Goal: Task Accomplishment & Management: Complete application form

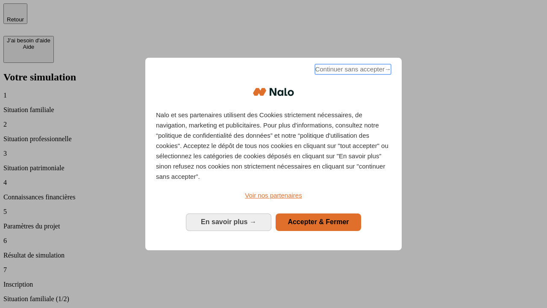
click at [352, 71] on span "Continuer sans accepter →" at bounding box center [353, 69] width 76 height 10
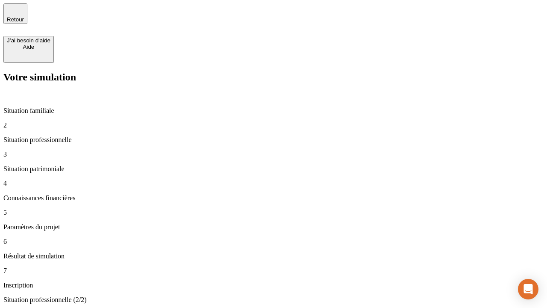
type input "30 000"
type input "40 000"
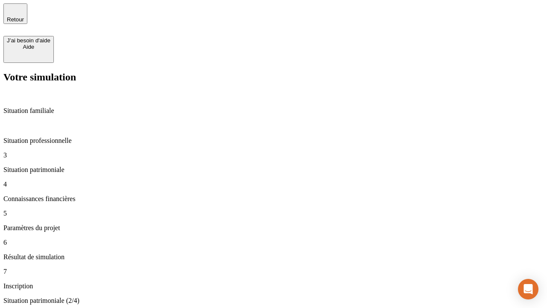
type input "1 100"
type input "20"
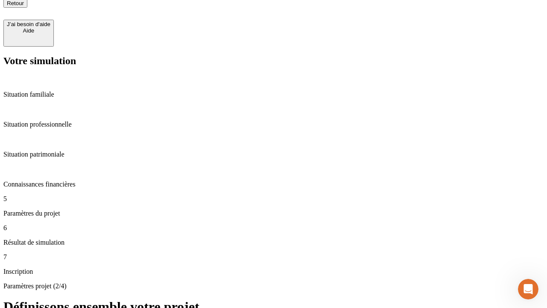
type input "40"
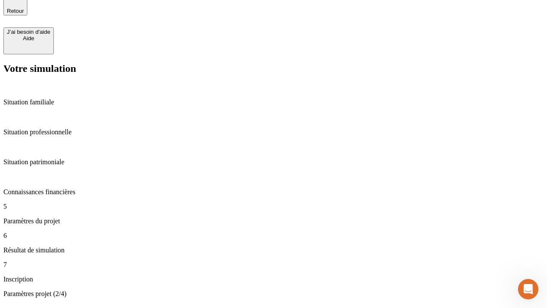
type input "50 000"
type input "640"
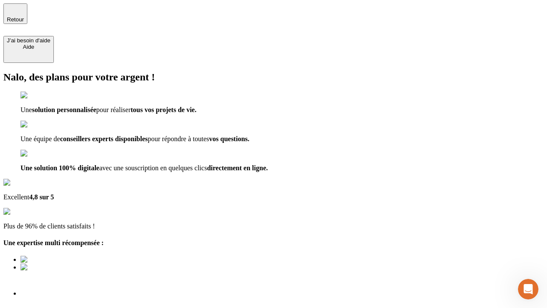
type input "[EMAIL_ADDRESS][DOMAIN_NAME]"
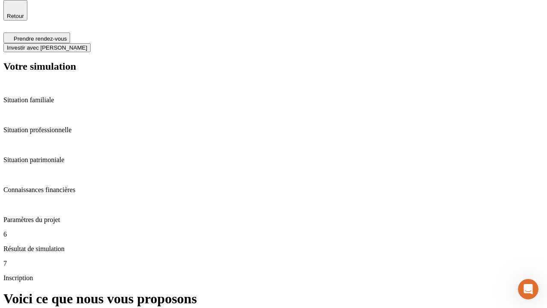
click at [87, 44] on span "Investir avec [PERSON_NAME]" at bounding box center [47, 47] width 80 height 6
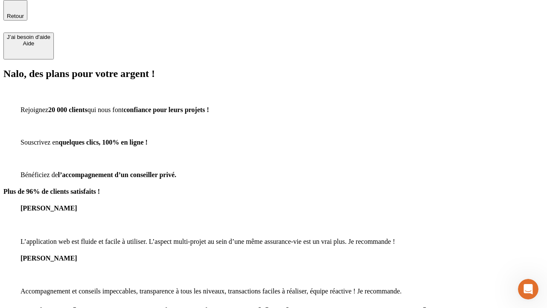
scroll to position [3, 0]
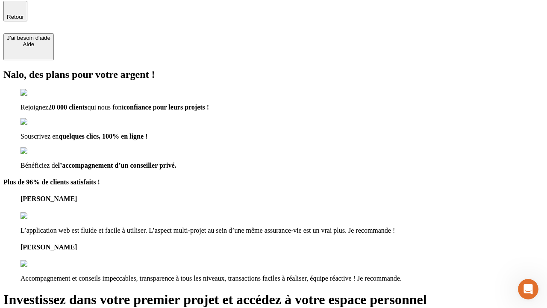
type input "[PERSON_NAME][EMAIL_ADDRESS][DOMAIN_NAME]"
